Goal: Information Seeking & Learning: Learn about a topic

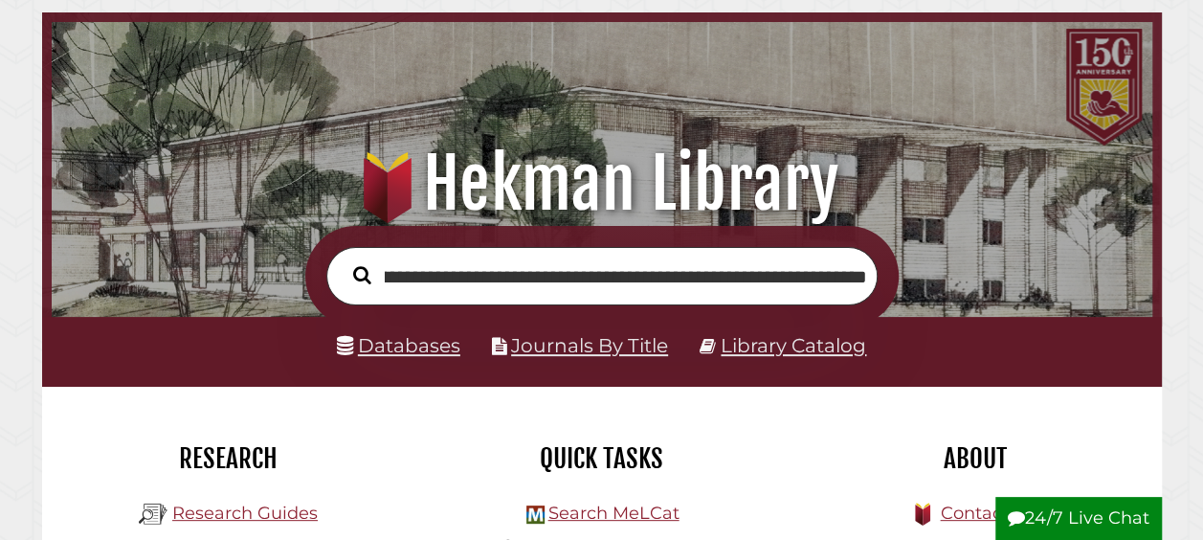
scroll to position [0, 211]
type input "**********"
click at [344, 261] on button "Search" at bounding box center [362, 275] width 37 height 28
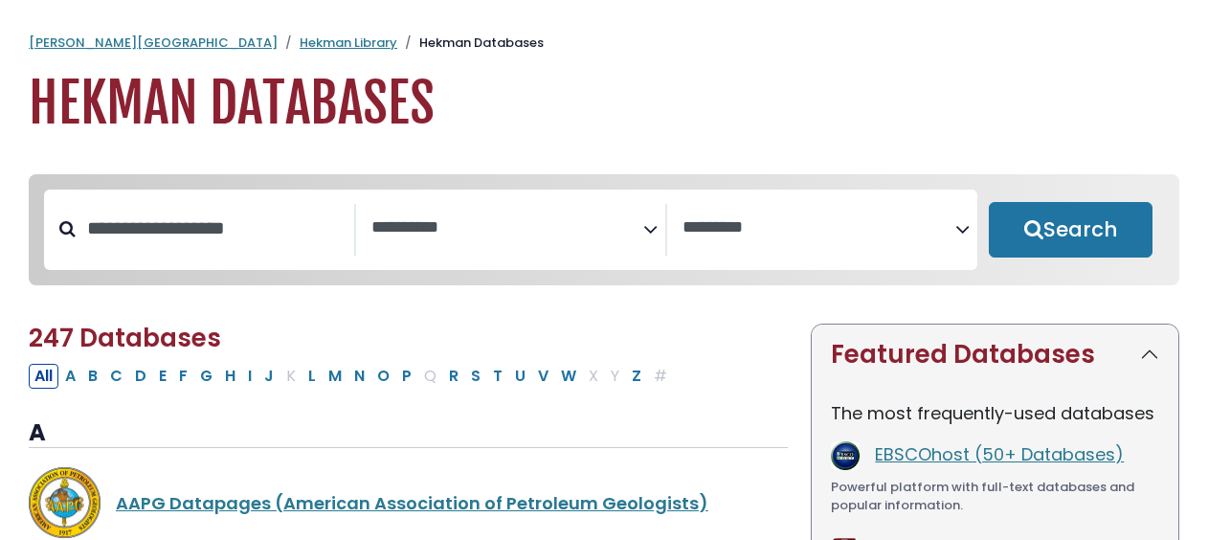
select select "Database Subject Filter"
select select "Database Vendors Filter"
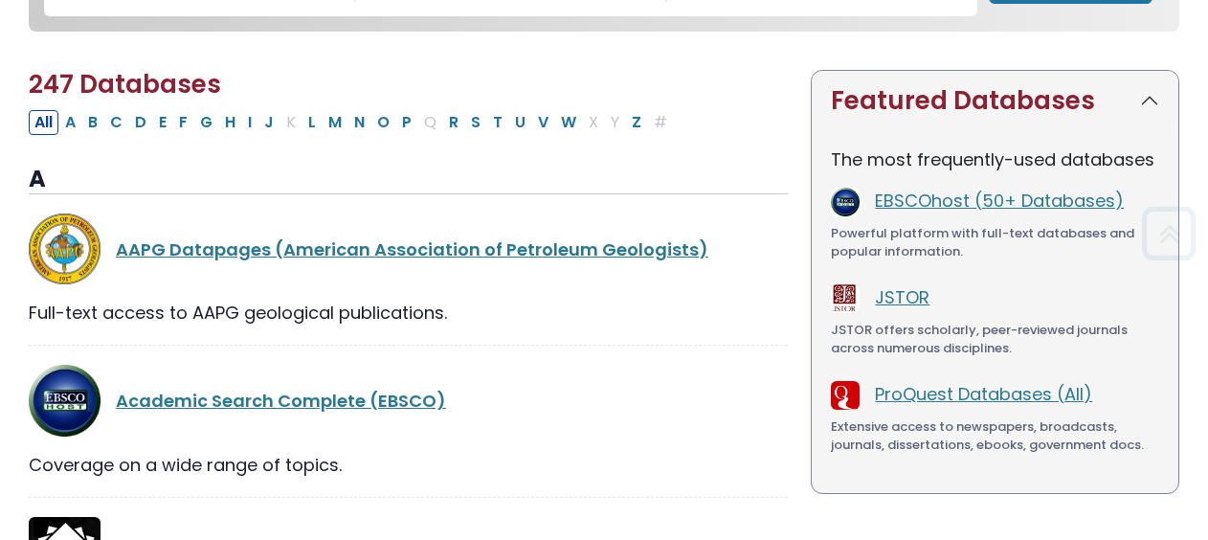
scroll to position [255, 0]
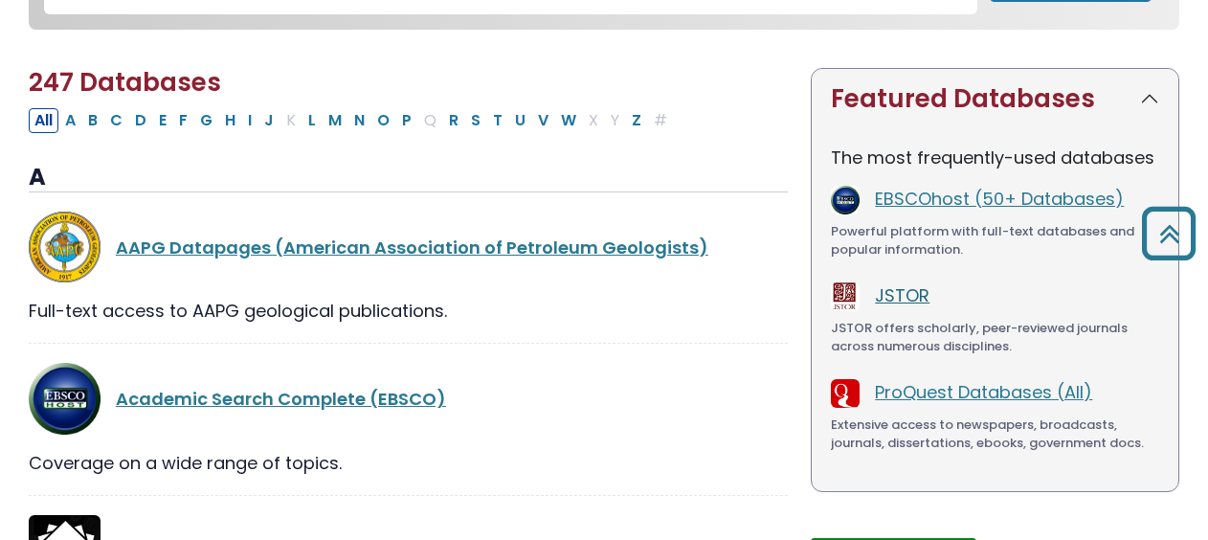
click at [906, 300] on link "JSTOR" at bounding box center [902, 295] width 55 height 24
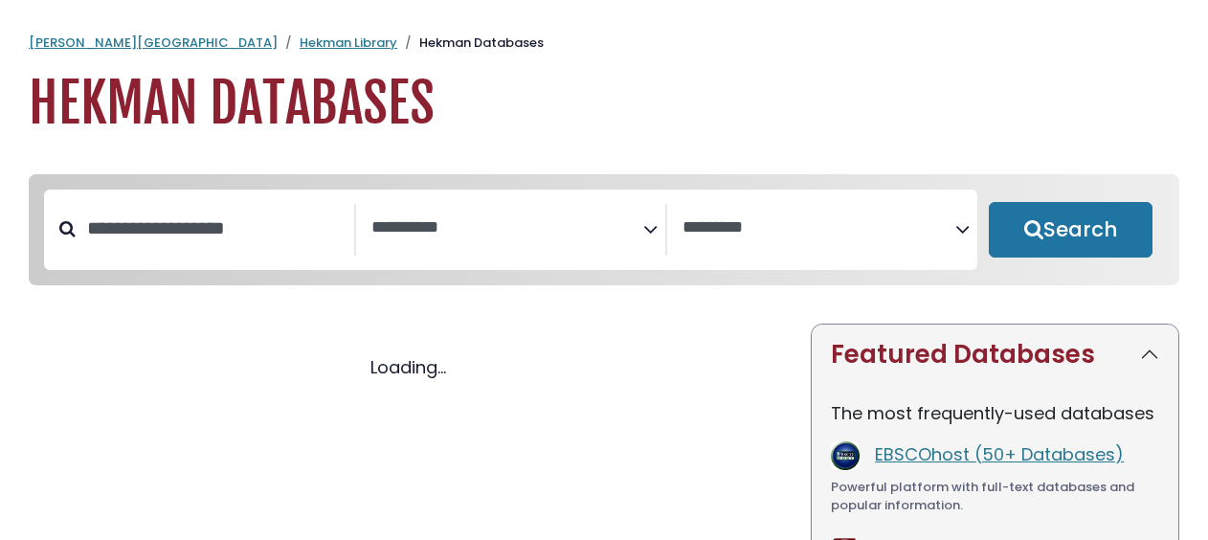
select select "Database Subject Filter"
select select "Database Vendors Filter"
select select "Database Subject Filter"
select select "Database Vendors Filter"
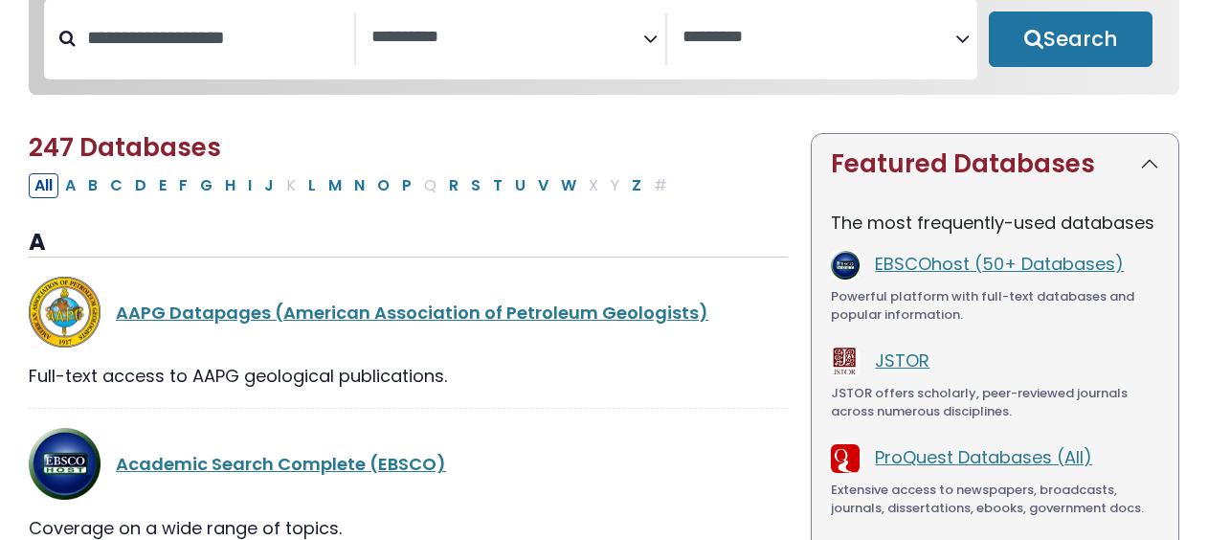
scroll to position [191, 0]
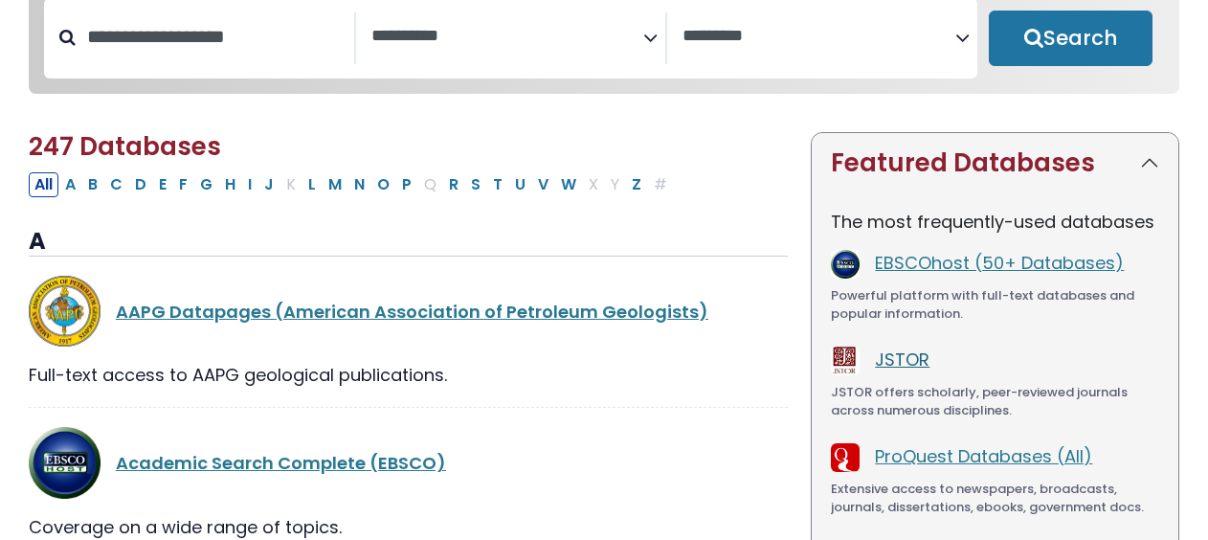
click at [912, 367] on link "JSTOR" at bounding box center [902, 359] width 55 height 24
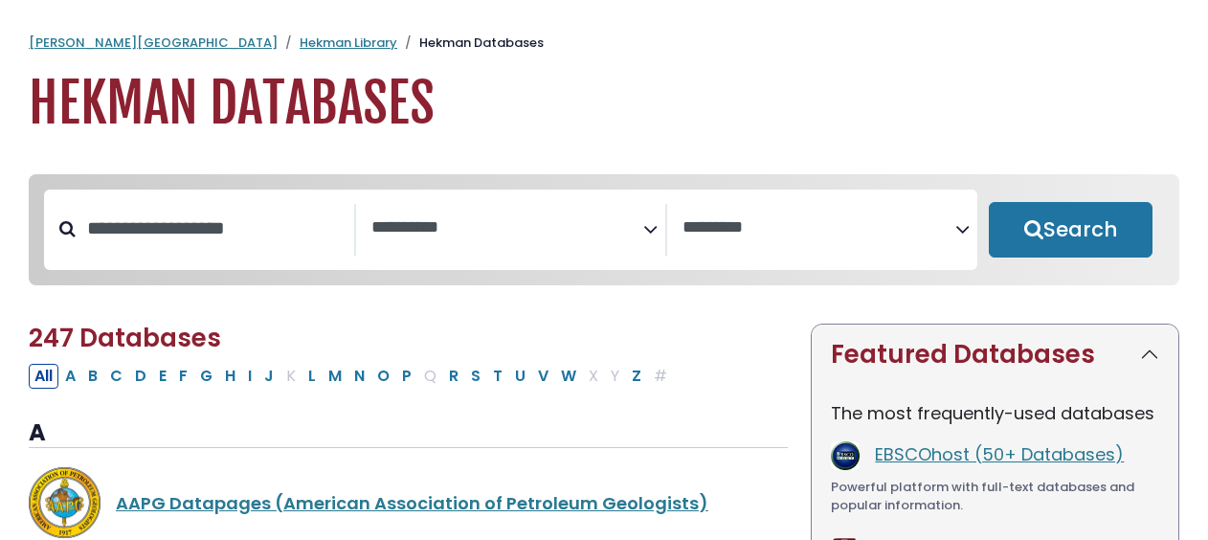
select select "Database Subject Filter"
select select "Database Vendors Filter"
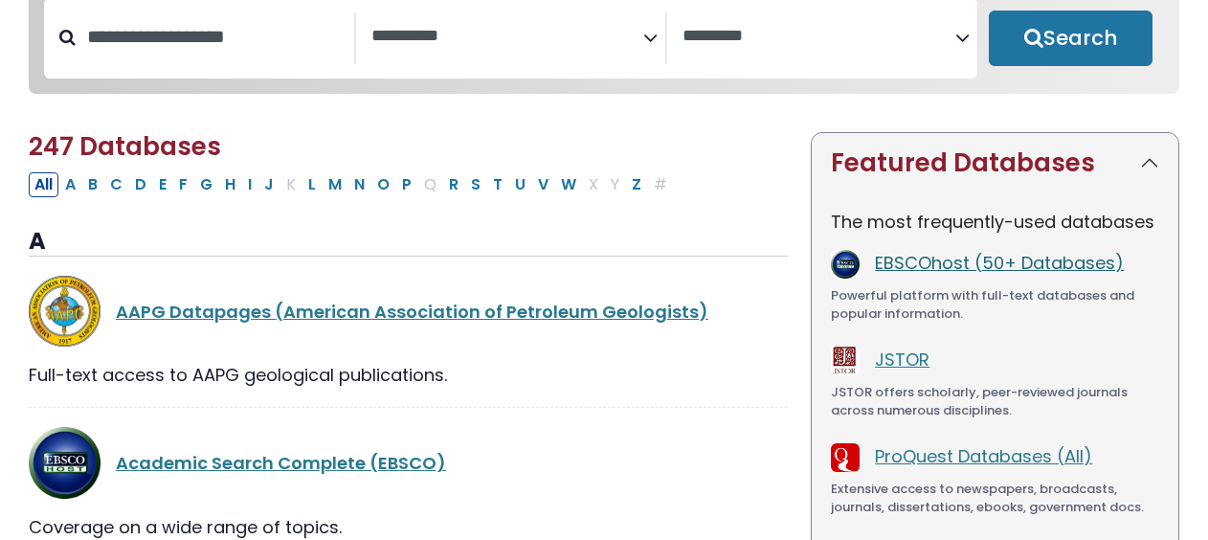
click at [992, 275] on link "EBSCOhost (50+ Databases)" at bounding box center [999, 263] width 249 height 24
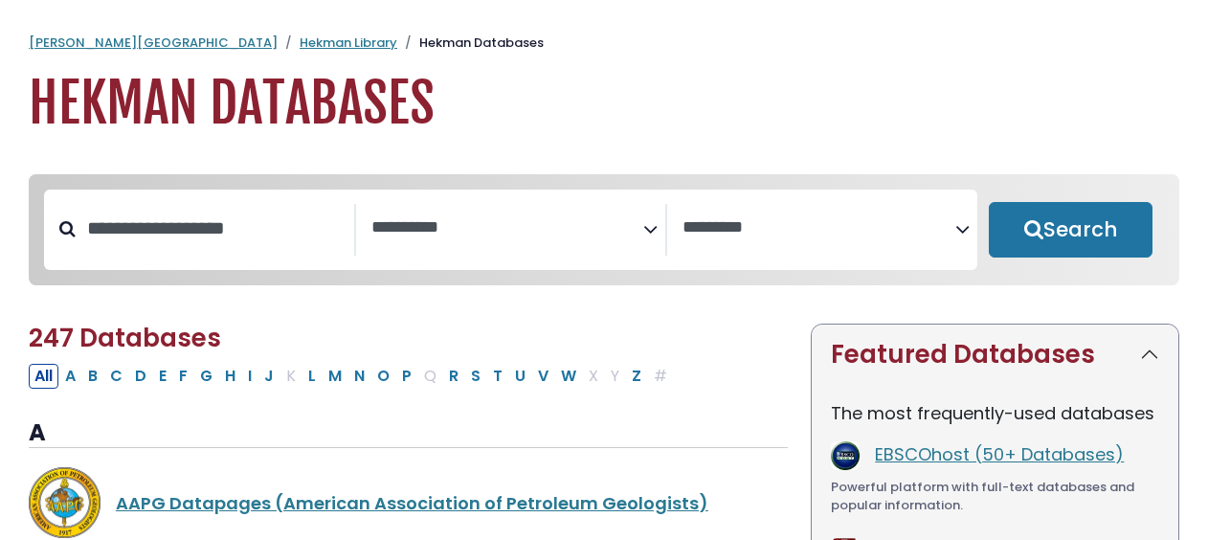
select select "Database Subject Filter"
select select "Database Vendors Filter"
click at [299, 34] on link "Hekman Library" at bounding box center [348, 42] width 98 height 18
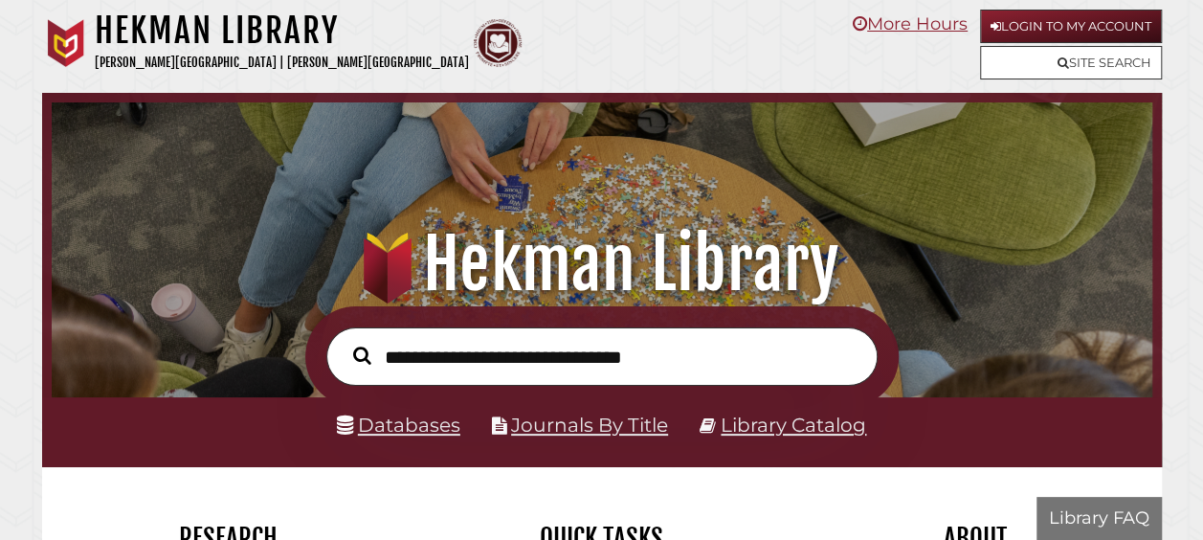
scroll to position [364, 1091]
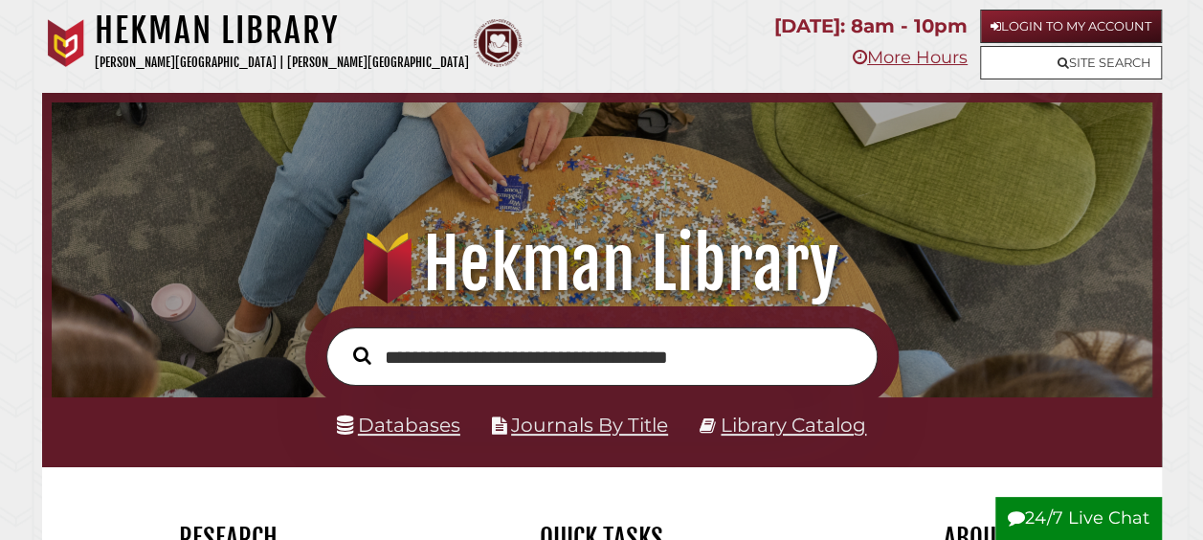
type input "**********"
click at [344, 342] on button "Search" at bounding box center [362, 356] width 37 height 28
